Goal: Transaction & Acquisition: Purchase product/service

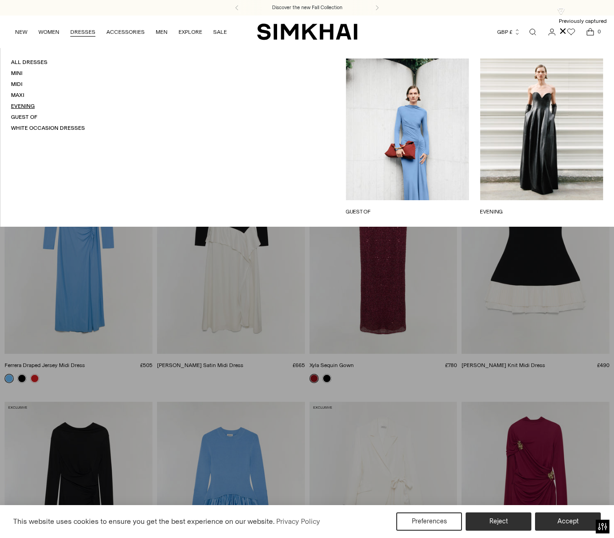
click at [26, 105] on link "Evening" at bounding box center [23, 106] width 24 height 6
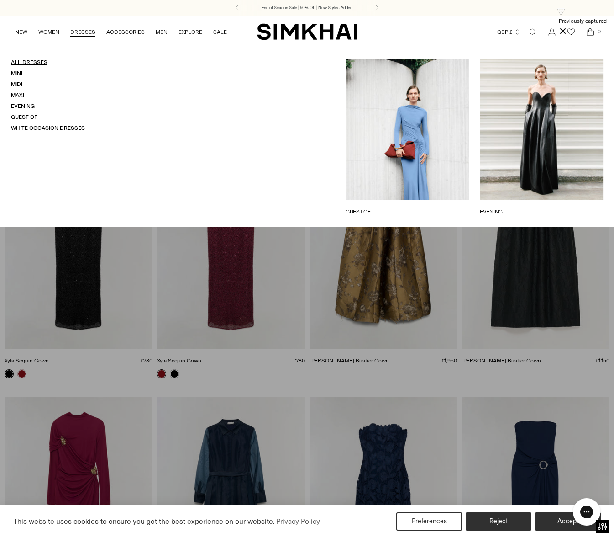
click at [38, 63] on link "All Dresses" at bounding box center [29, 62] width 37 height 6
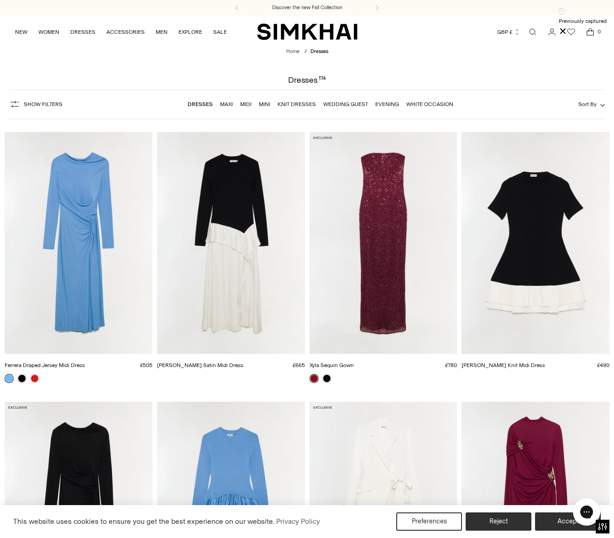
click at [589, 101] on button "Sort By" at bounding box center [592, 104] width 26 height 10
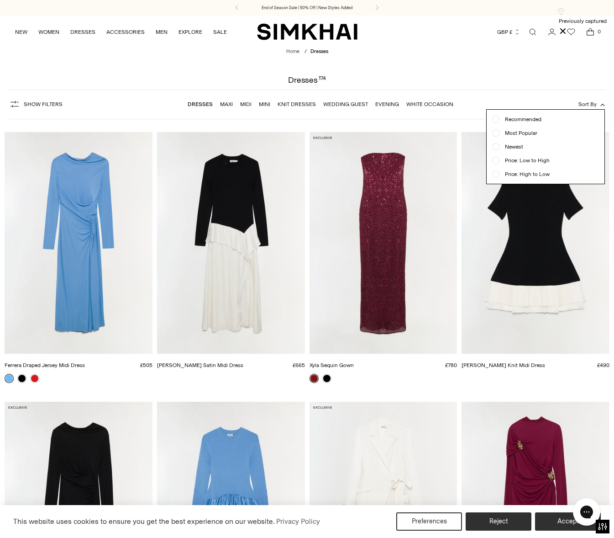
click at [513, 173] on span "Price: High to Low" at bounding box center [525, 174] width 50 height 8
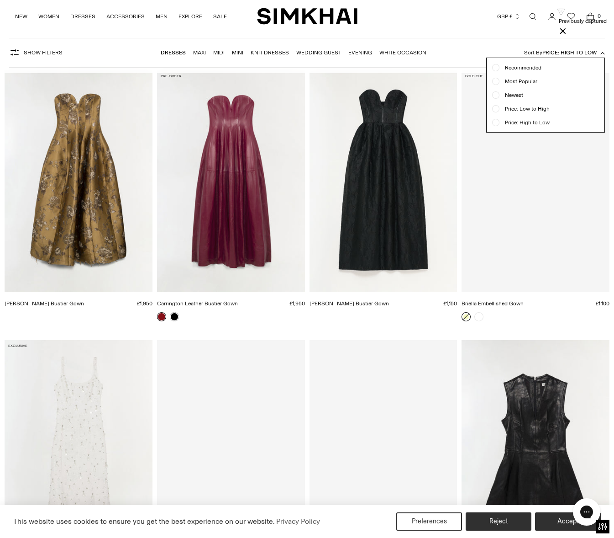
scroll to position [68, 0]
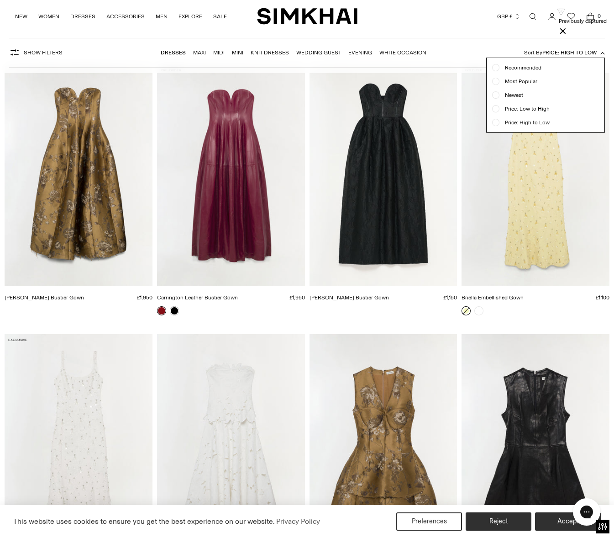
click at [599, 32] on div "NEW WOMEN New Arrivals Shop All Fall 2025 Best Sellers Signature Exclusives Sal…" at bounding box center [307, 16] width 585 height 32
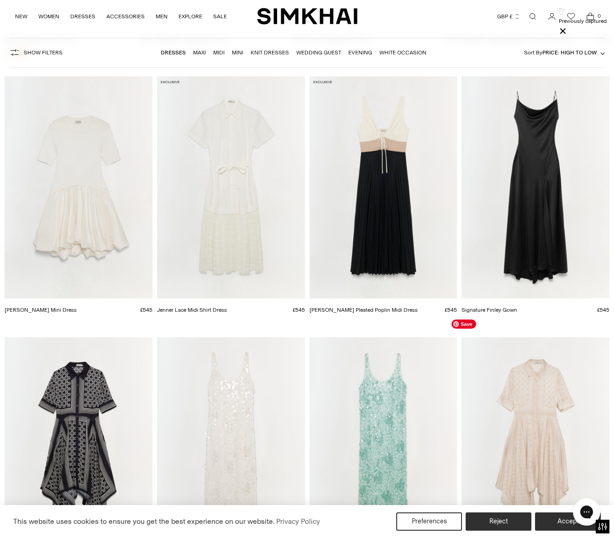
scroll to position [6256, 0]
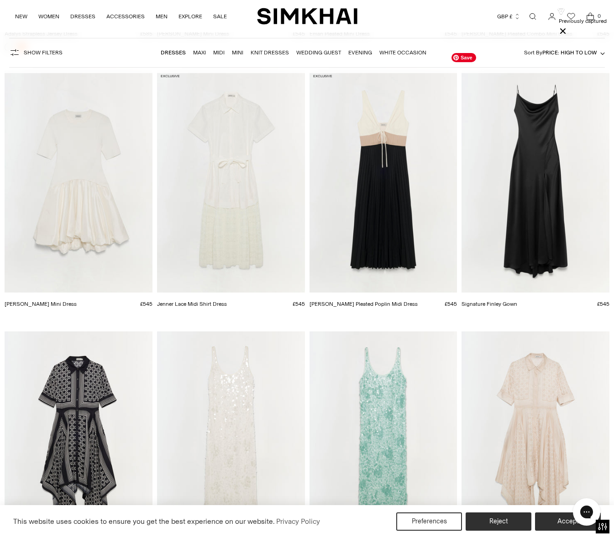
click at [0, 0] on img "Signature Finley Gown" at bounding box center [0, 0] width 0 height 0
